Goal: Communication & Community: Ask a question

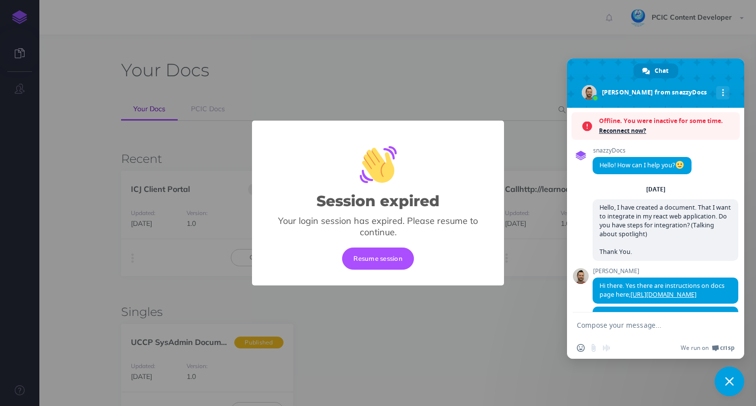
scroll to position [1662, 0]
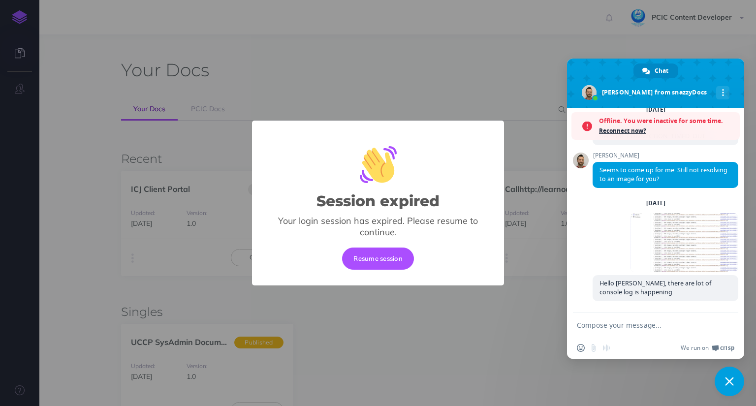
click at [613, 128] on span "Reconnect now?" at bounding box center [667, 131] width 136 height 10
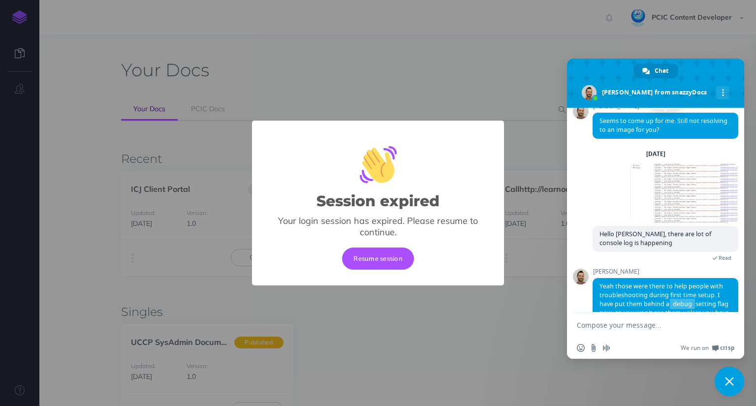
scroll to position [1825, 0]
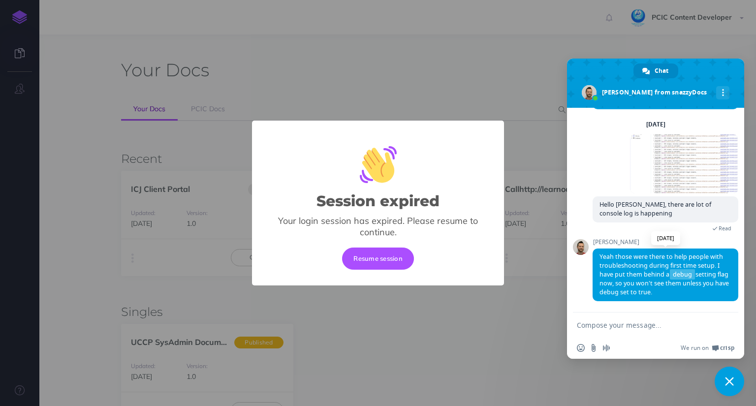
click at [683, 273] on span "debug" at bounding box center [682, 274] width 25 height 10
click at [651, 326] on textarea "Compose your message..." at bounding box center [645, 325] width 136 height 9
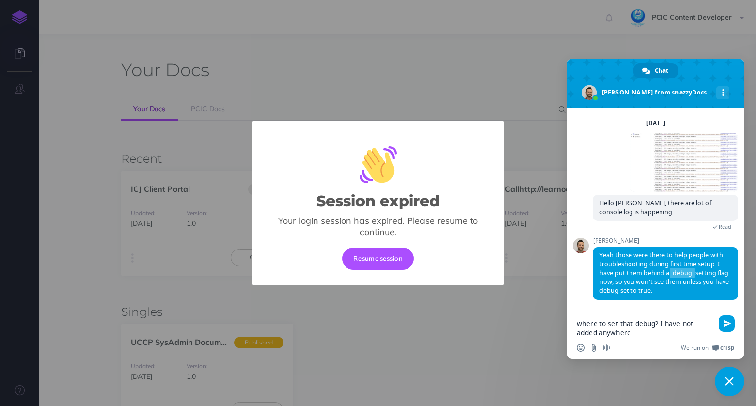
click at [658, 338] on div "Insert an emoji Send a file Audio message We run on Crisp" at bounding box center [655, 348] width 177 height 22
click at [659, 334] on textarea "where to set that debug? I have not added anywhere" at bounding box center [645, 328] width 136 height 18
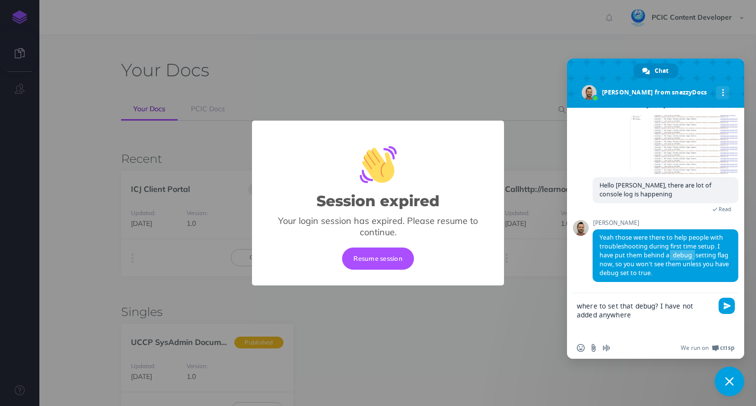
paste textarea "if (!document.getElementById("snazzydocs-spotlight")) { const script = document…"
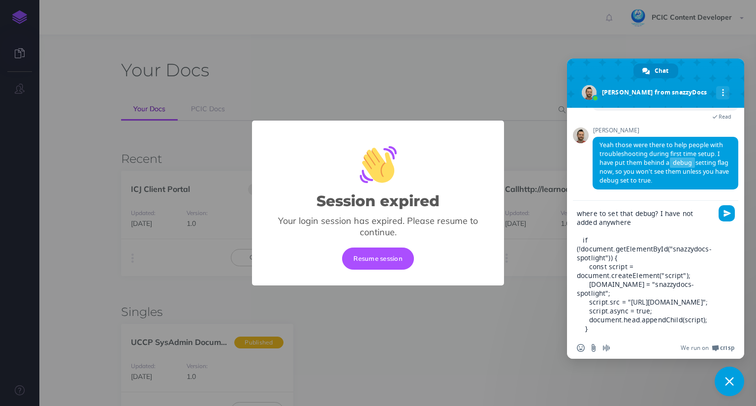
scroll to position [31, 0]
type textarea "where to set that debug? I have not added anywhere if (!document.getElementById…"
click at [730, 212] on span "Send" at bounding box center [726, 213] width 7 height 7
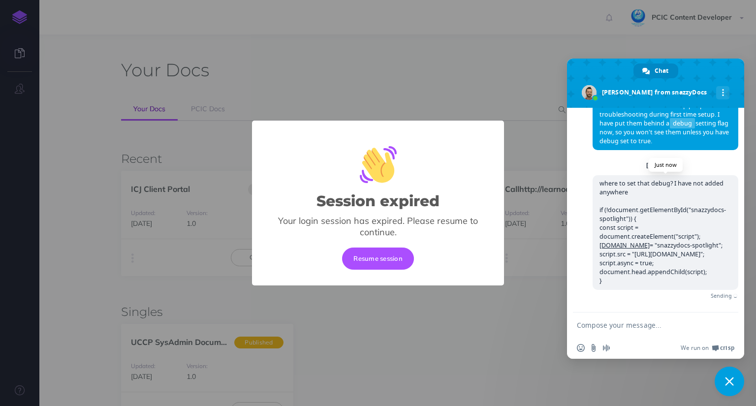
scroll to position [2015, 0]
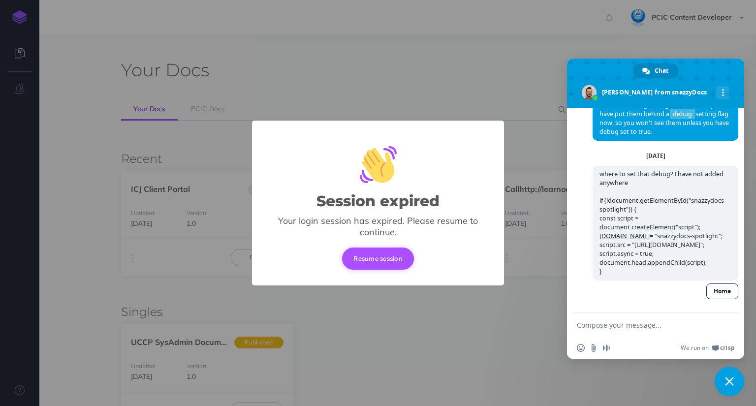
click at [382, 255] on button "Resume session" at bounding box center [378, 258] width 72 height 22
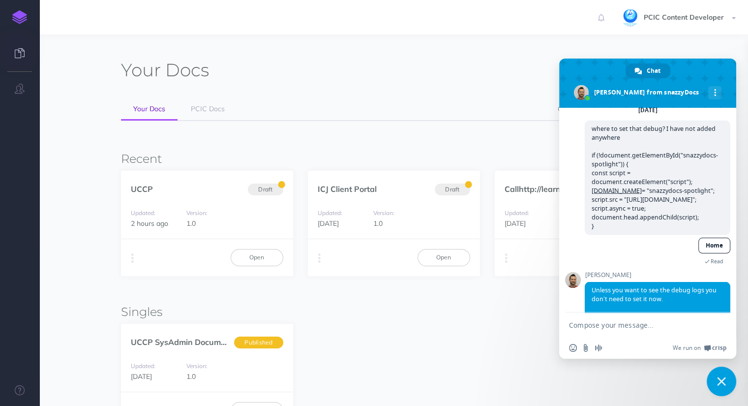
scroll to position [2085, 0]
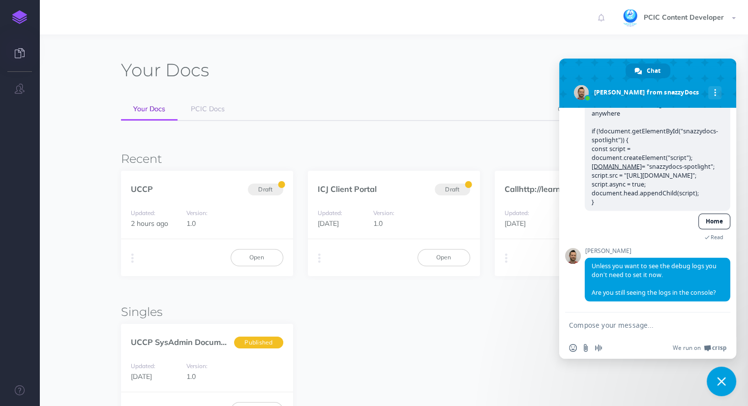
click at [711, 214] on link "Home" at bounding box center [715, 222] width 32 height 16
click at [648, 321] on textarea "Compose your message..." at bounding box center [637, 325] width 136 height 9
click at [595, 324] on textarea "Compose your message..." at bounding box center [637, 325] width 136 height 9
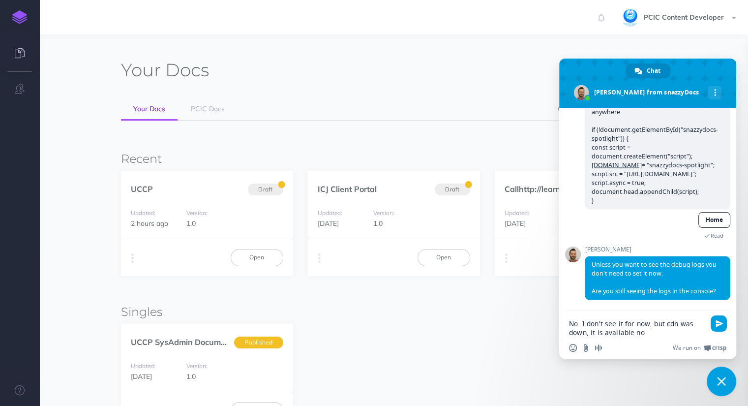
type textarea "No. I don't see it for now, but cdn was down, it is available now"
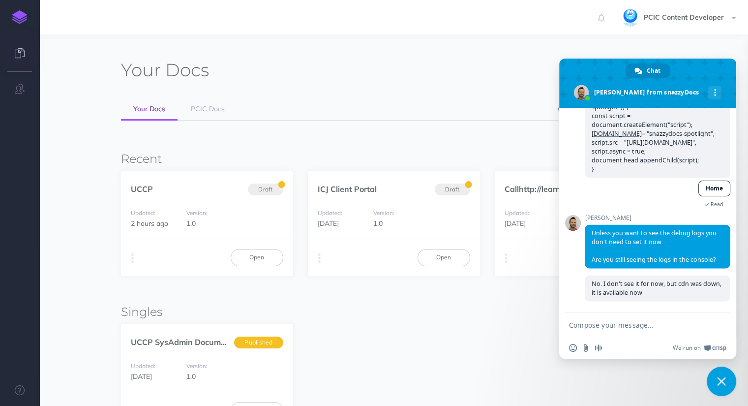
scroll to position [2119, 0]
type textarea "FYI"
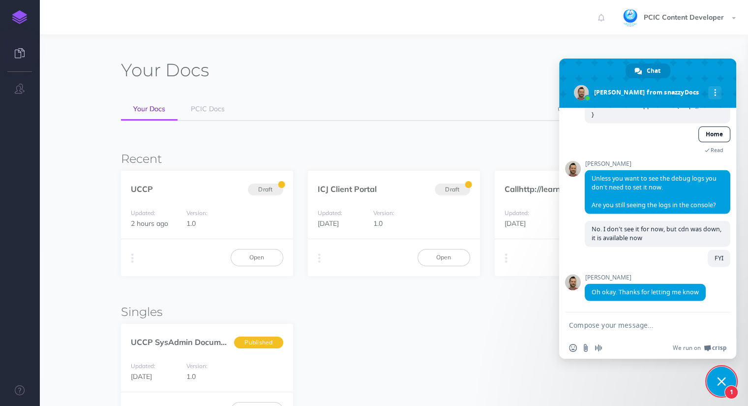
scroll to position [2173, 0]
click at [667, 324] on textarea "Compose your message..." at bounding box center [637, 325] width 136 height 9
click at [661, 273] on div "FYI A few seconds ago" at bounding box center [658, 262] width 146 height 24
